Goal: Information Seeking & Learning: Check status

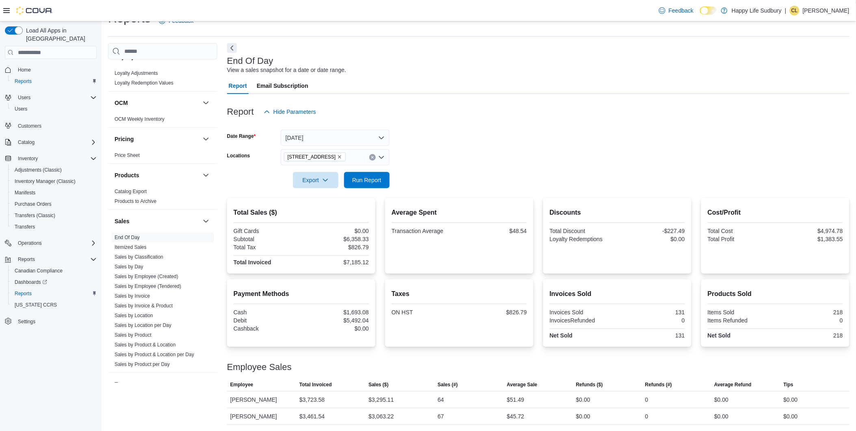
scroll to position [450, 0]
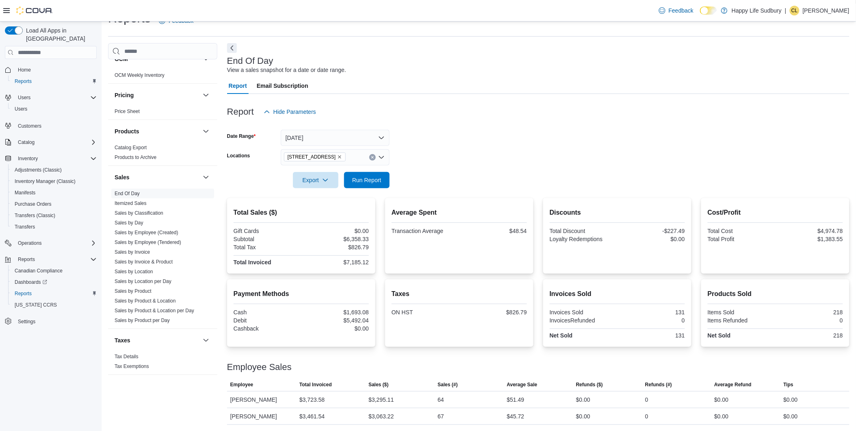
click at [612, 140] on form "Date Range [DATE] Locations [STREET_ADDRESS] Export Run Report" at bounding box center [538, 154] width 622 height 68
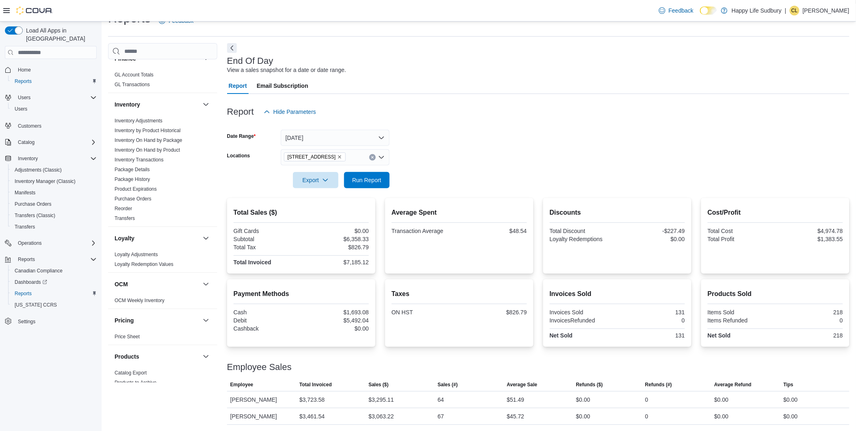
scroll to position [180, 0]
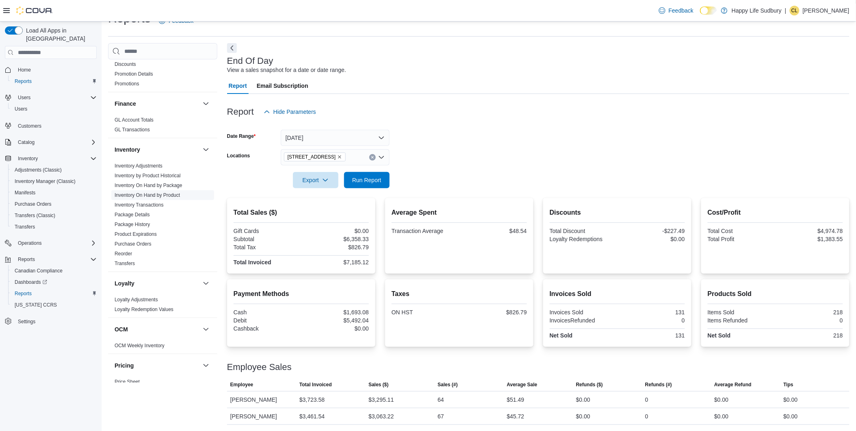
click at [144, 193] on link "Inventory On Hand by Product" at bounding box center [147, 195] width 65 height 6
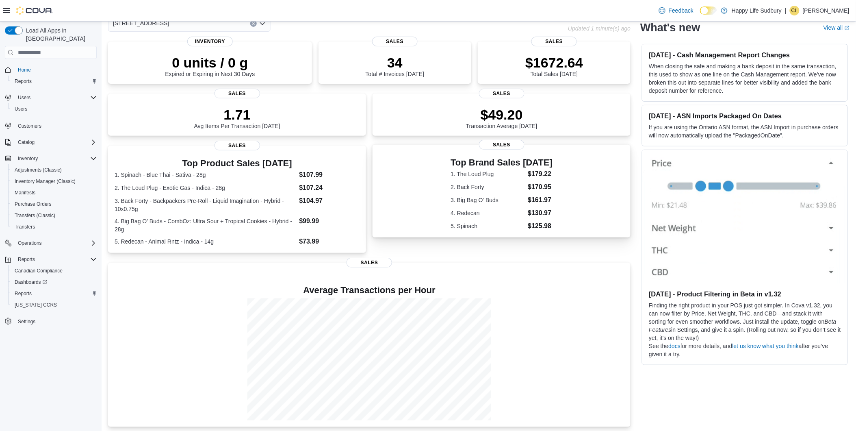
scroll to position [48, 0]
